Goal: Task Accomplishment & Management: Manage account settings

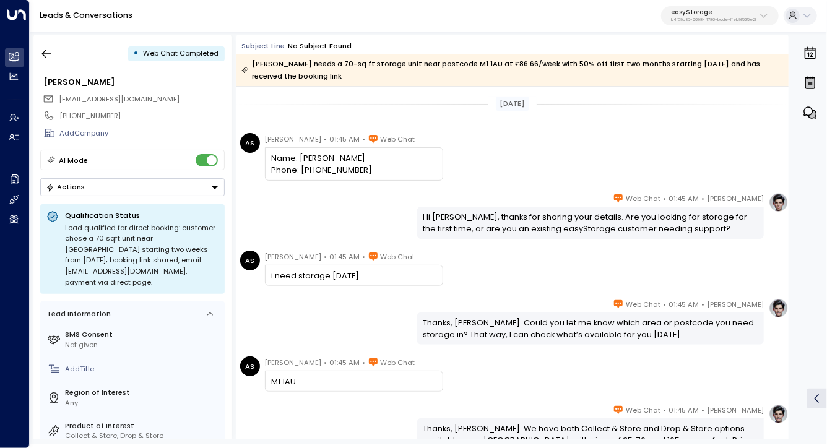
drag, startPoint x: 370, startPoint y: 114, endPoint x: 429, endPoint y: 199, distance: 103.2
click at [429, 199] on div "Eve Morgan • 01:45 AM • Web Chat Hi Alex, thanks for sharing your details. Are …" at bounding box center [590, 216] width 347 height 46
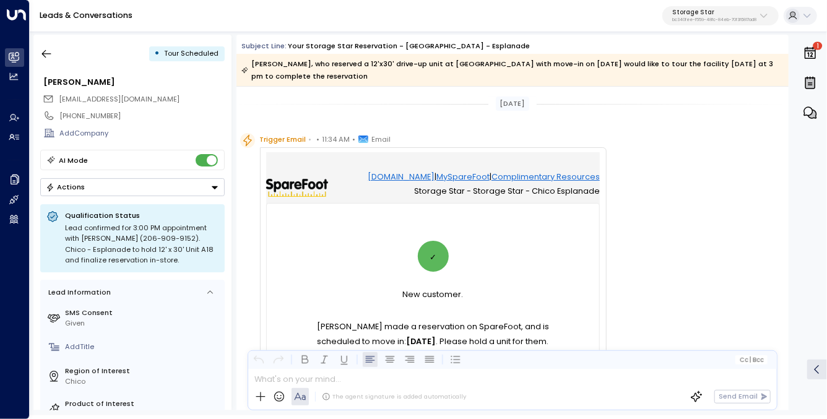
drag, startPoint x: 397, startPoint y: 108, endPoint x: 648, endPoint y: 268, distance: 297.3
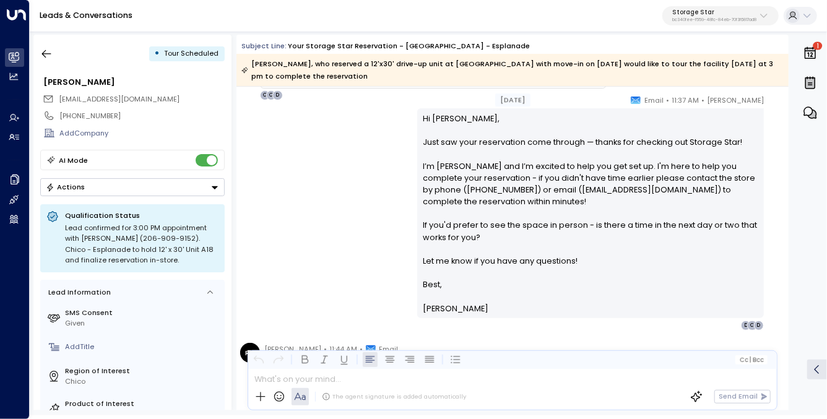
scroll to position [917, 0]
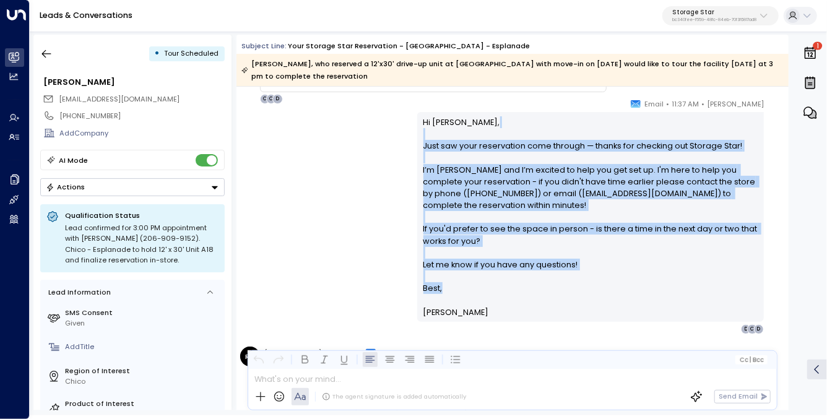
drag, startPoint x: 489, startPoint y: 136, endPoint x: 594, endPoint y: 295, distance: 190.8
click at [594, 294] on div "Hi Ronald, Just saw your reservation come through — thanks for checking out Sto…" at bounding box center [590, 217] width 335 height 202
click at [595, 295] on p at bounding box center [590, 301] width 335 height 12
drag, startPoint x: 545, startPoint y: 127, endPoint x: 628, endPoint y: 301, distance: 193.0
click at [628, 301] on div "Hi Ronald, Just saw your reservation come through — thanks for checking out Sto…" at bounding box center [590, 217] width 335 height 202
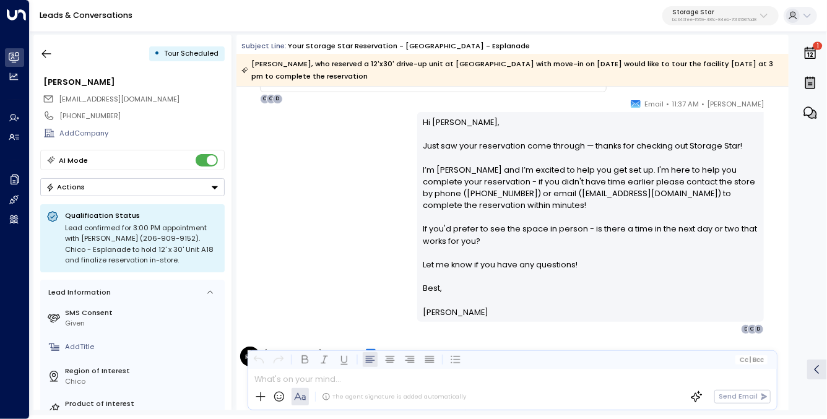
click at [628, 301] on p at bounding box center [590, 301] width 335 height 12
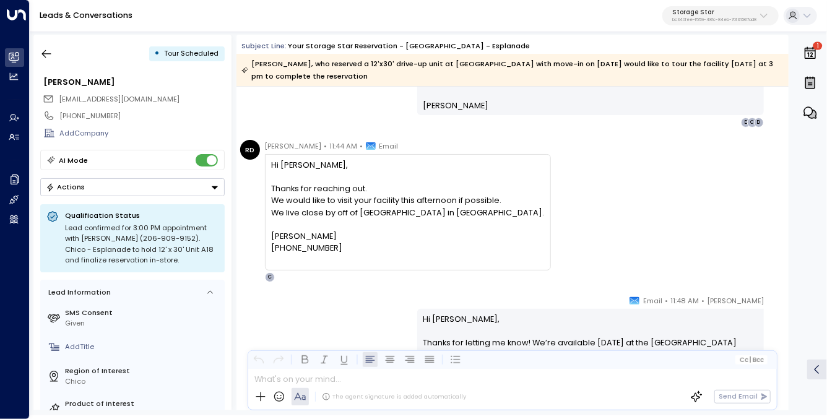
scroll to position [1157, 0]
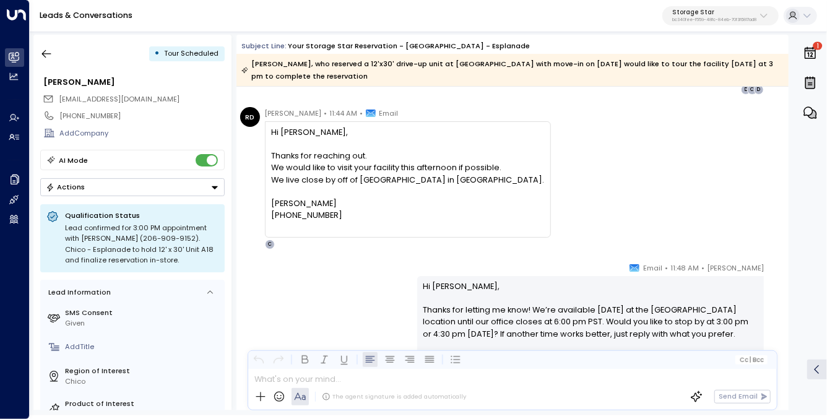
click at [371, 128] on div "Hi Celeste, Thanks for reaching out. We would like to visit your facility this …" at bounding box center [407, 173] width 273 height 95
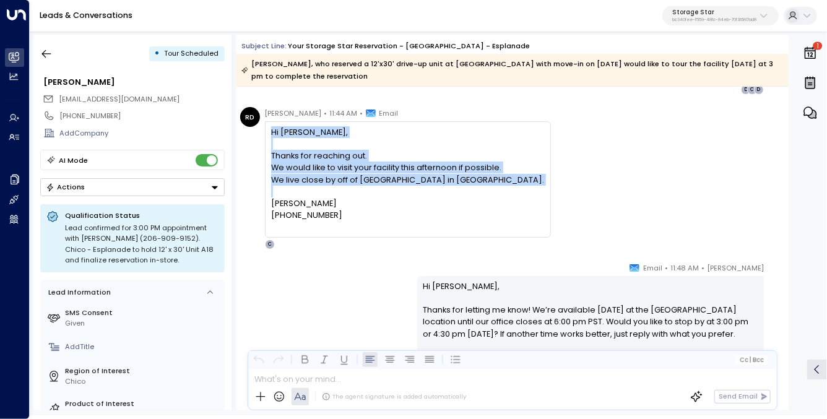
drag, startPoint x: 371, startPoint y: 128, endPoint x: 389, endPoint y: 184, distance: 59.1
click at [389, 184] on div "Hi Celeste, Thanks for reaching out. We would like to visit your facility this …" at bounding box center [407, 173] width 273 height 95
click at [389, 184] on div "Thanks for reaching out. We would like to visit your facility this afternoon if…" at bounding box center [407, 168] width 273 height 36
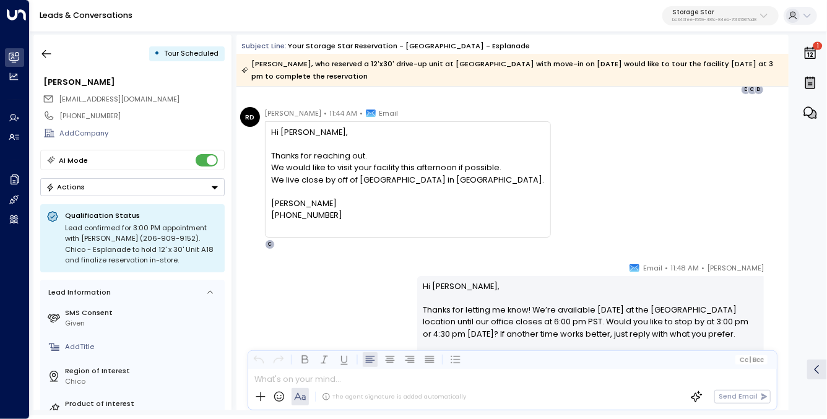
click at [394, 172] on div "Thanks for reaching out. We would like to visit your facility this afternoon if…" at bounding box center [407, 168] width 273 height 36
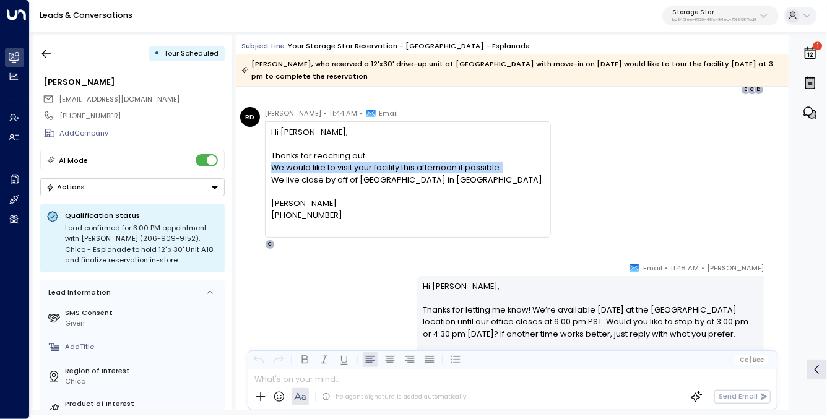
click at [394, 172] on div "Thanks for reaching out. We would like to visit your facility this afternoon if…" at bounding box center [407, 168] width 273 height 36
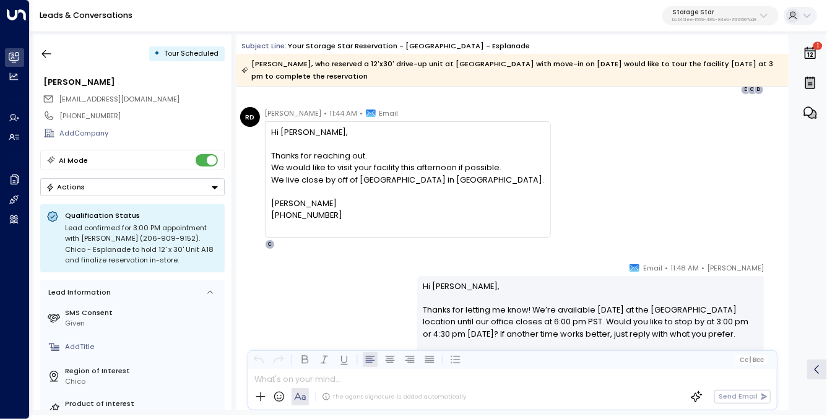
click at [394, 171] on div "Thanks for reaching out. We would like to visit your facility this afternoon if…" at bounding box center [407, 168] width 273 height 36
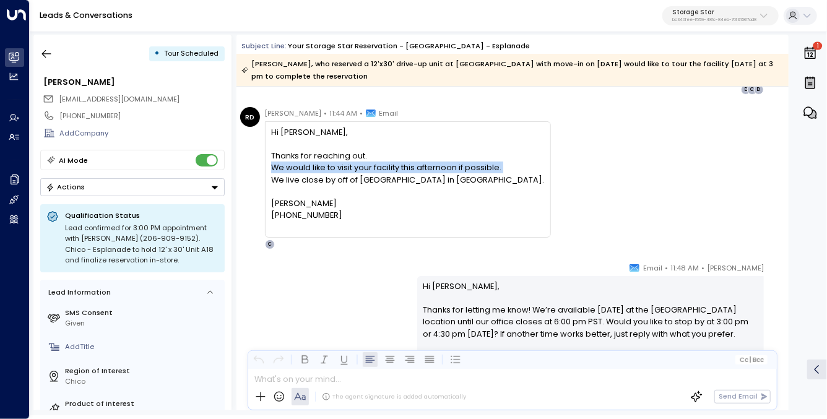
click at [394, 171] on div "Thanks for reaching out. We would like to visit your facility this afternoon if…" at bounding box center [407, 168] width 273 height 36
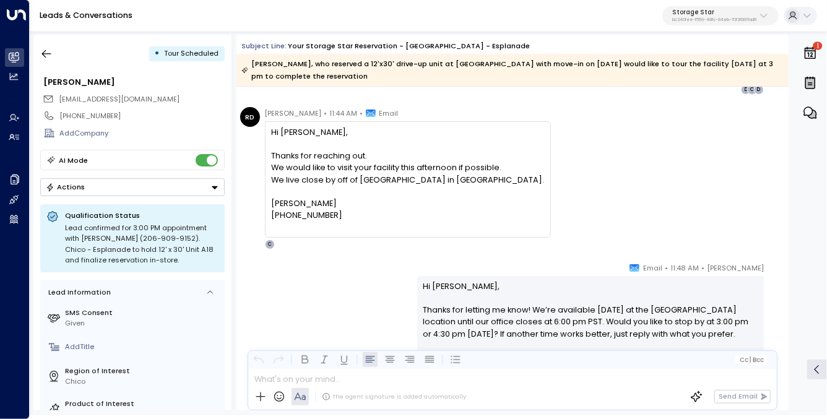
click at [393, 174] on div "Thanks for reaching out. We would like to visit your facility this afternoon if…" at bounding box center [407, 168] width 273 height 36
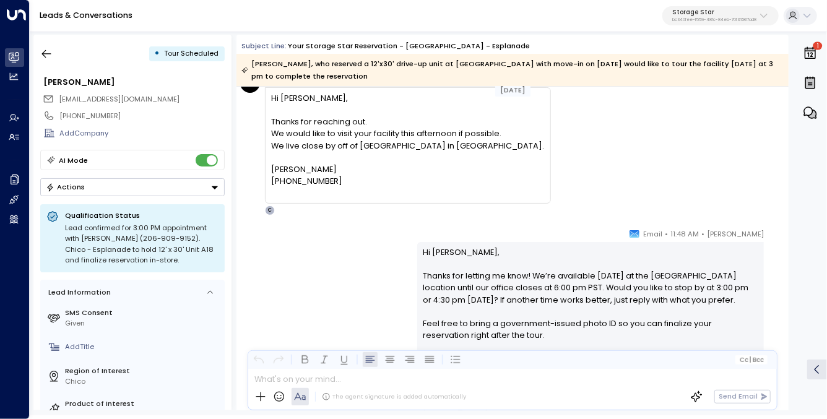
scroll to position [1298, 0]
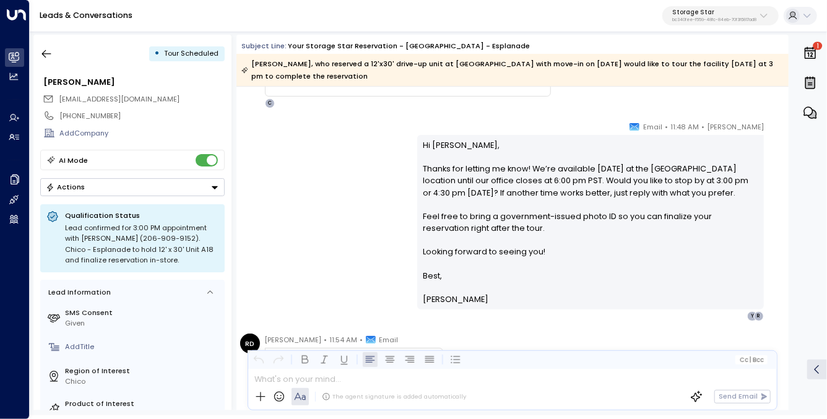
click at [461, 158] on p "Hi Ron, Thanks for letting me know! We’re available today at the Chico location…" at bounding box center [590, 204] width 335 height 131
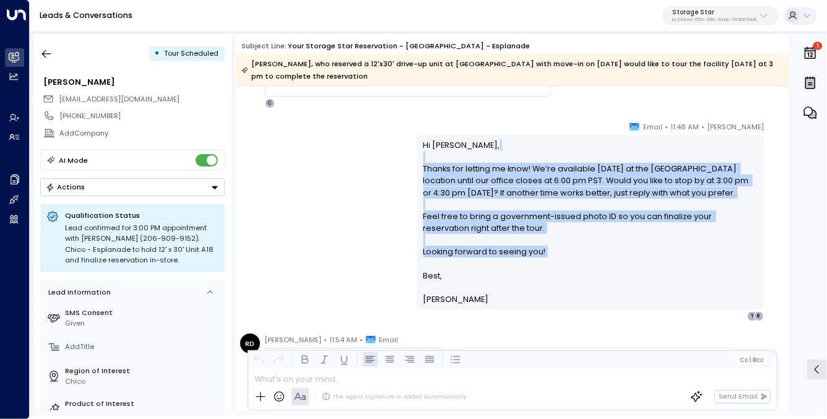
drag, startPoint x: 461, startPoint y: 158, endPoint x: 635, endPoint y: 251, distance: 196.7
click at [635, 251] on p "Hi Ron, Thanks for letting me know! We’re available today at the Chico location…" at bounding box center [590, 204] width 335 height 131
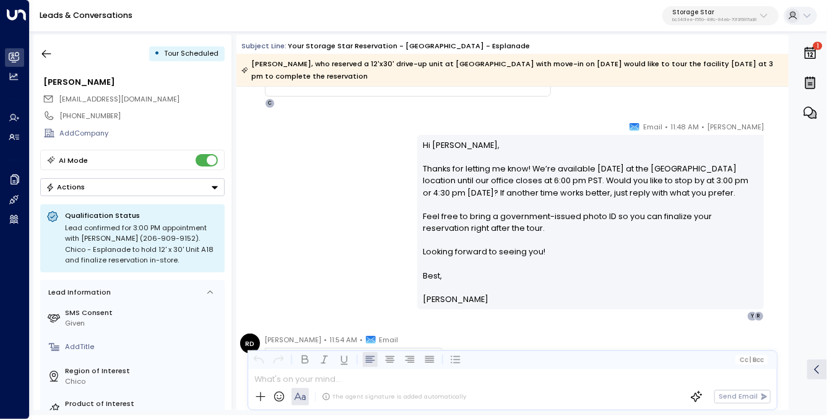
click at [565, 144] on p "Hi Ron, Thanks for letting me know! We’re available today at the Chico location…" at bounding box center [590, 204] width 335 height 131
click at [553, 139] on p "Hi Ron, Thanks for letting me know! We’re available today at the Chico location…" at bounding box center [590, 204] width 335 height 131
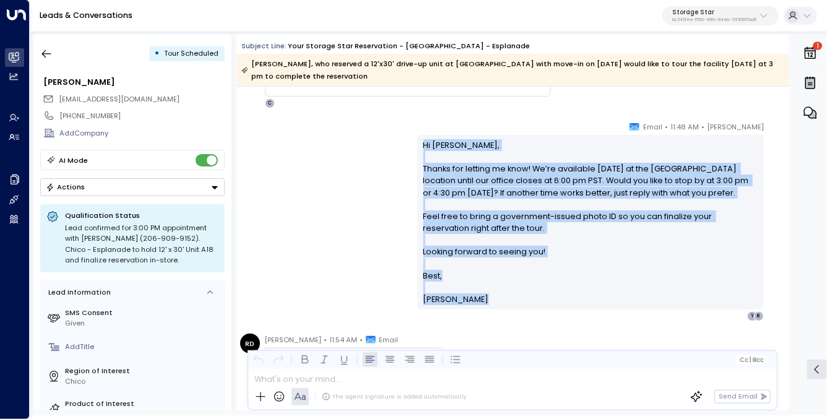
drag, startPoint x: 553, startPoint y: 138, endPoint x: 551, endPoint y: 319, distance: 180.8
click at [551, 319] on div "Celeste Harper • 11:48 AM • Email Hi Ron, Thanks for letting me know! We’re ava…" at bounding box center [590, 221] width 347 height 201
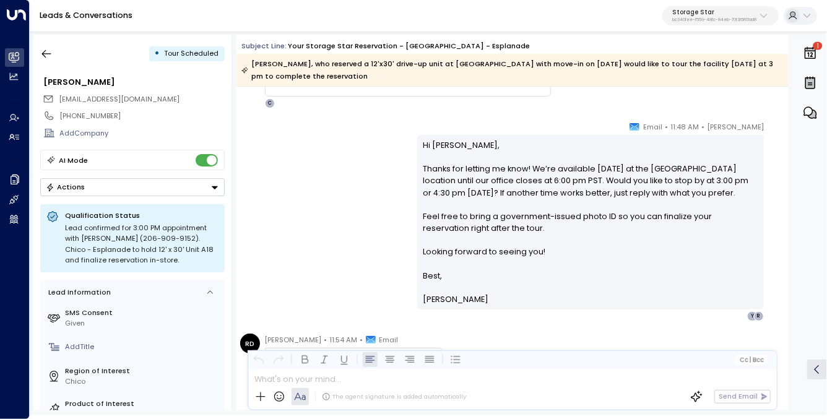
click at [441, 145] on p "Hi Ron, Thanks for letting me know! We’re available today at the Chico location…" at bounding box center [590, 204] width 335 height 131
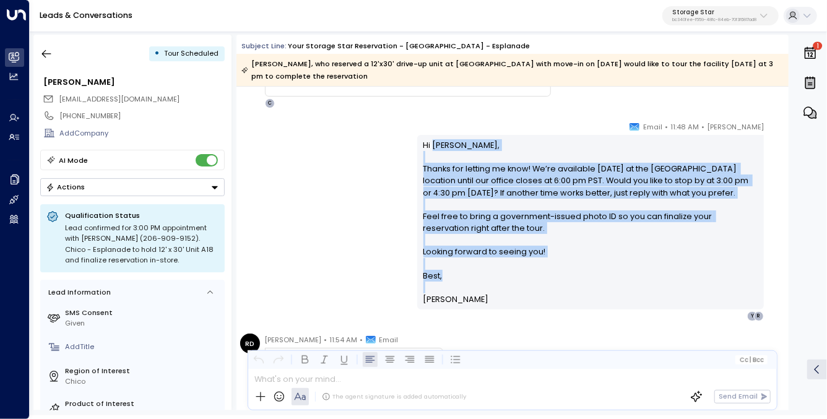
drag, startPoint x: 441, startPoint y: 145, endPoint x: 527, endPoint y: 278, distance: 158.0
click at [527, 278] on div "Hi Ron, Thanks for letting me know! We’re available today at the Chico location…" at bounding box center [590, 222] width 335 height 167
click at [527, 278] on p "Best," at bounding box center [590, 276] width 335 height 12
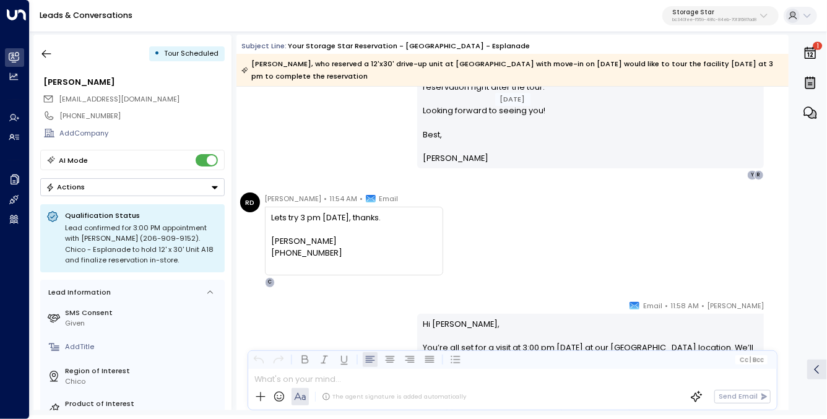
scroll to position [1449, 0]
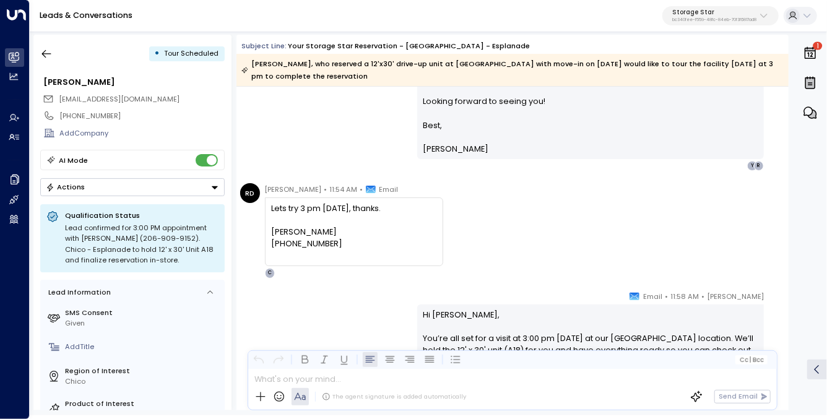
click at [333, 208] on div "Lets try 3 pm today, thanks. Ron Doty 206-909-9152" at bounding box center [353, 226] width 165 height 48
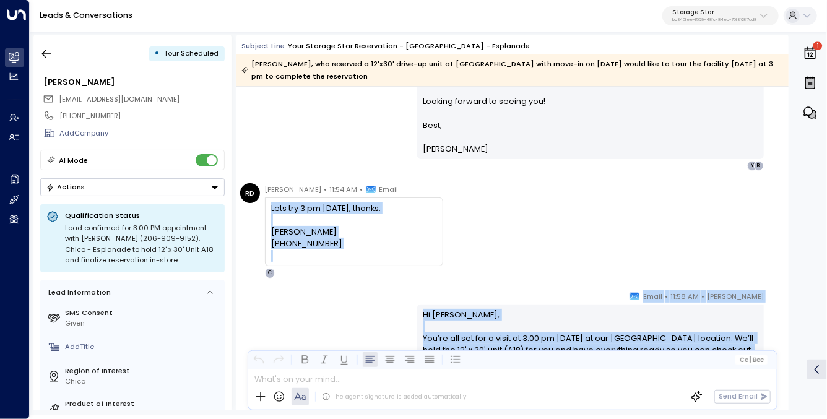
drag, startPoint x: 333, startPoint y: 208, endPoint x: 501, endPoint y: 285, distance: 184.5
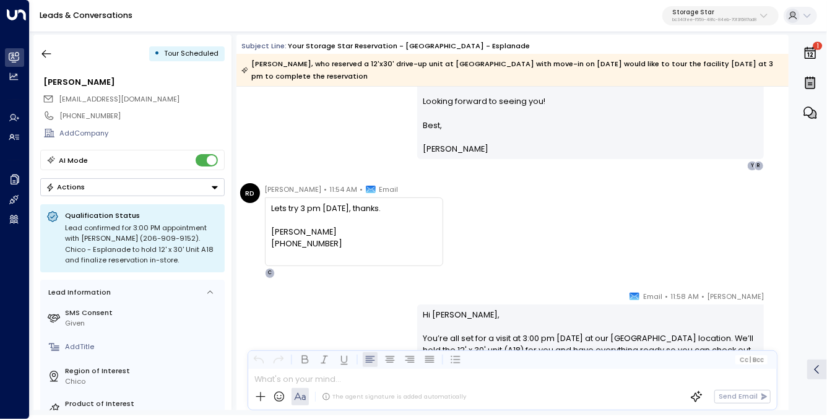
scroll to position [1497, 0]
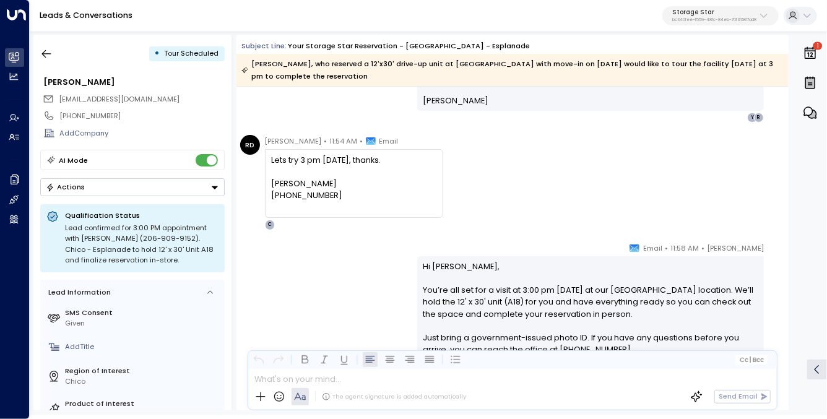
click at [352, 159] on div "Lets try 3 pm today, thanks. Ron Doty 206-909-9152" at bounding box center [353, 178] width 165 height 48
drag, startPoint x: 352, startPoint y: 159, endPoint x: 453, endPoint y: 206, distance: 111.9
click at [449, 204] on div "RD Ron Doty • 11:54 AM • Email Lets try 3 pm today, thanks. Ron Doty 206-909-91…" at bounding box center [514, 182] width 549 height 95
click at [453, 206] on div "RD Ron Doty • 11:54 AM • Email Lets try 3 pm today, thanks. Ron Doty 206-909-91…" at bounding box center [514, 182] width 549 height 95
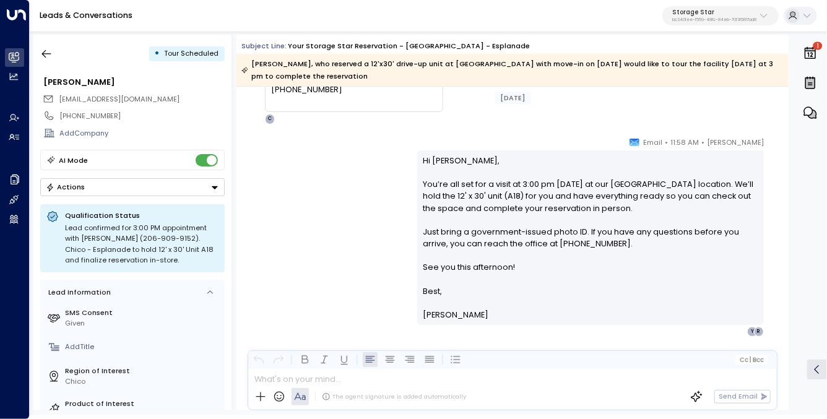
scroll to position [1608, 0]
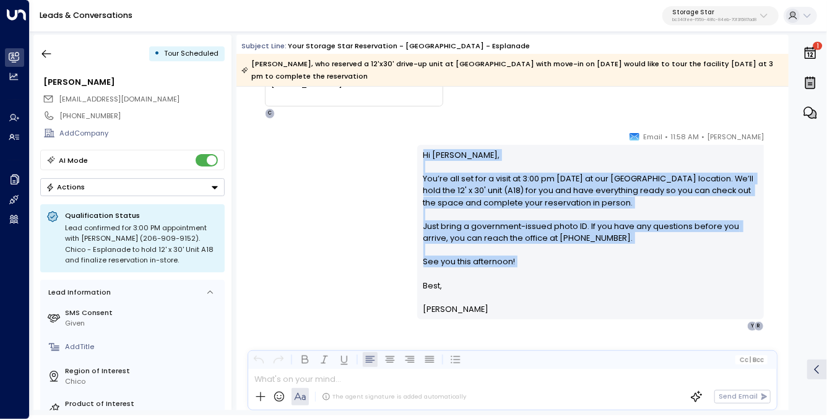
drag, startPoint x: 482, startPoint y: 157, endPoint x: 573, endPoint y: 272, distance: 146.7
click at [574, 272] on p "Hi Ron, You’re all set for a visit at 3:00 pm today at our Chico - Esplanade lo…" at bounding box center [590, 214] width 335 height 131
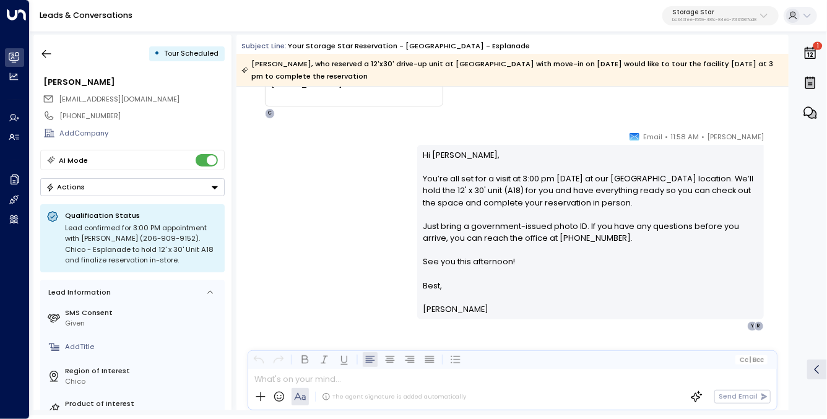
click at [367, 280] on div "Celeste Harper • 11:58 AM • Email Hi Ron, You’re all set for a visit at 3:00 pm…" at bounding box center [512, 231] width 552 height 201
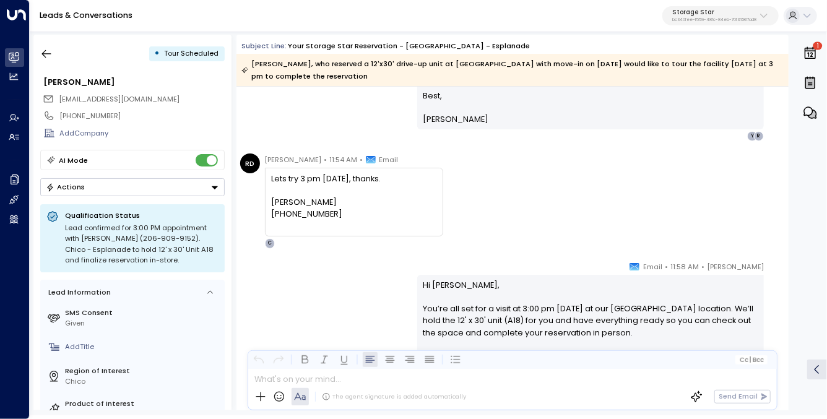
scroll to position [1479, 0]
drag, startPoint x: 326, startPoint y: 132, endPoint x: 448, endPoint y: 222, distance: 151.4
click at [448, 222] on div "RD Ron Doty • 11:54 AM • Email Lets try 3 pm today, thanks. Ron Doty 206-909-91…" at bounding box center [514, 200] width 549 height 95
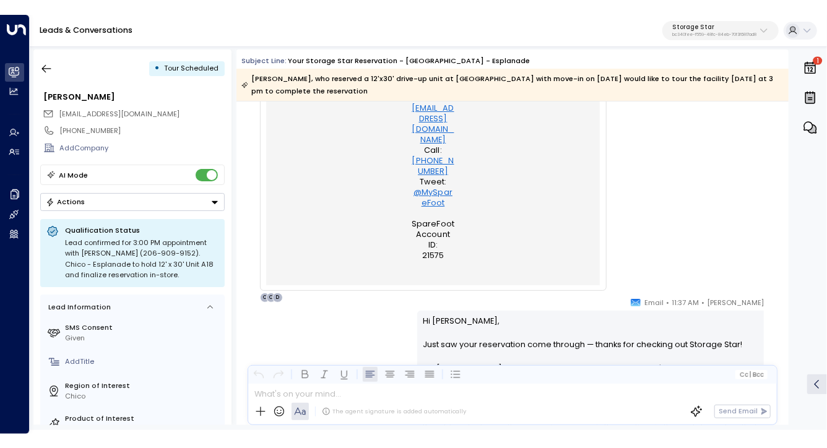
scroll to position [703, 0]
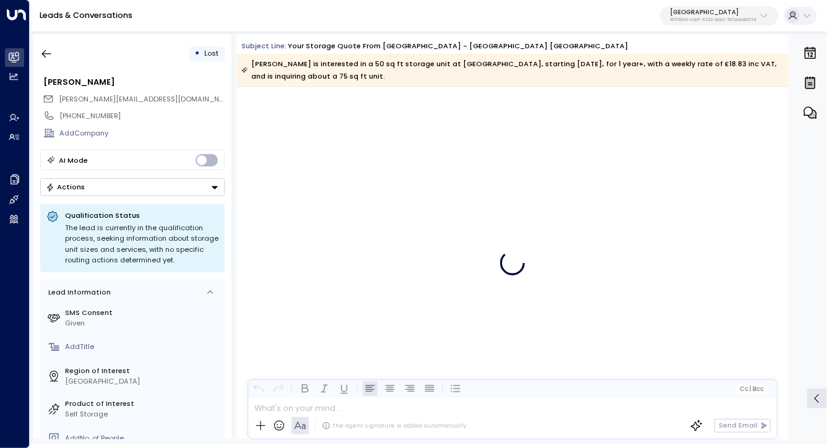
scroll to position [19144, 0]
